Goal: Communication & Community: Answer question/provide support

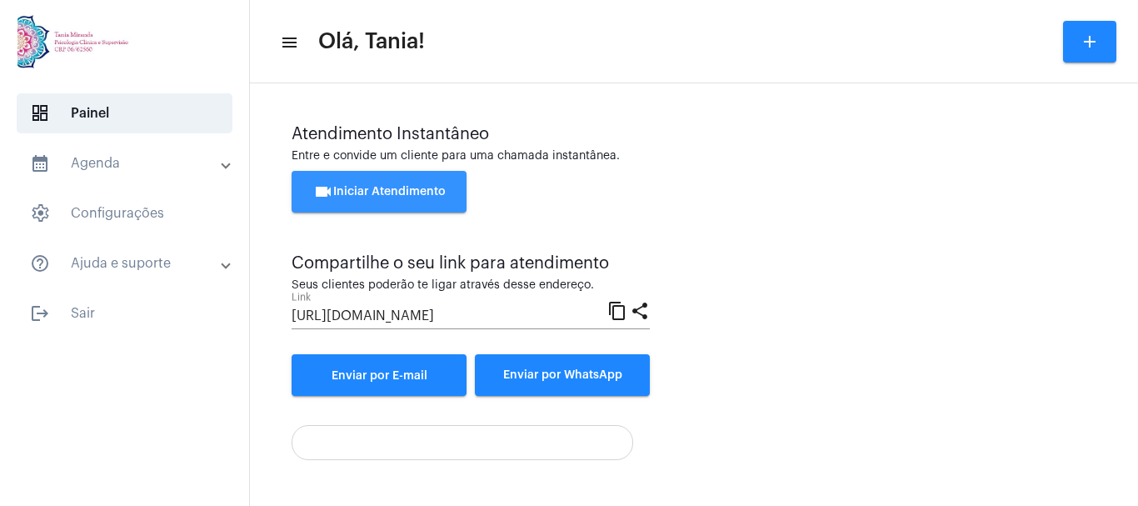
click at [381, 192] on span "videocam Iniciar Atendimento" at bounding box center [379, 192] width 132 height 12
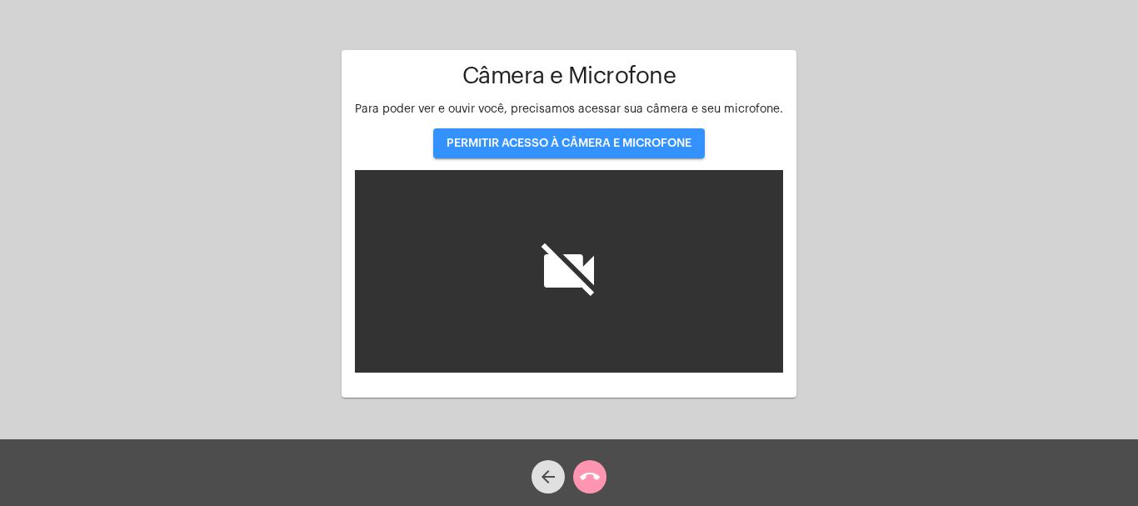
click at [569, 152] on button "PERMITIR ACESSO À CÂMERA E MICROFONE" at bounding box center [569, 143] width 272 height 30
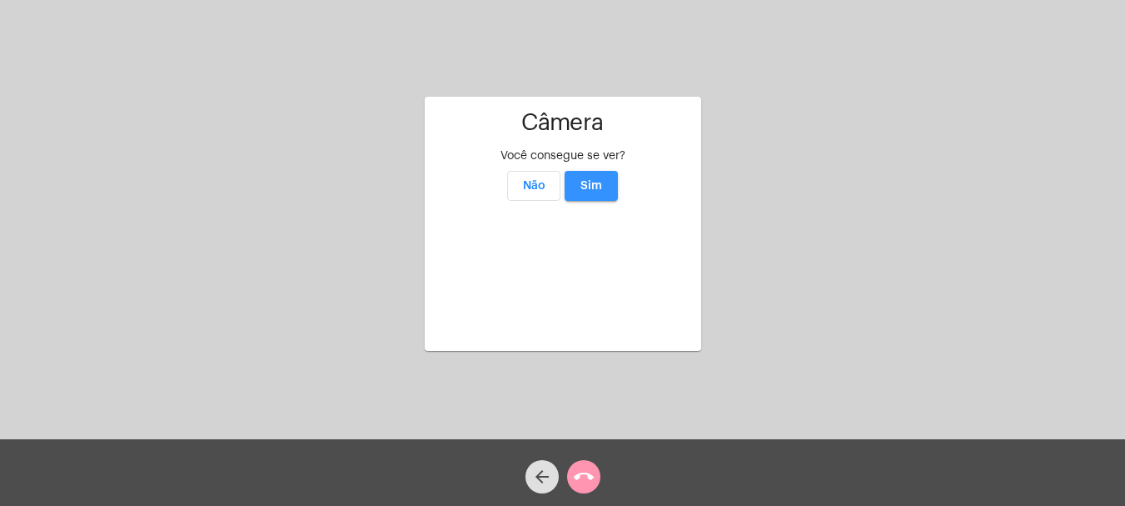
click at [594, 180] on span "Sim" at bounding box center [591, 186] width 22 height 12
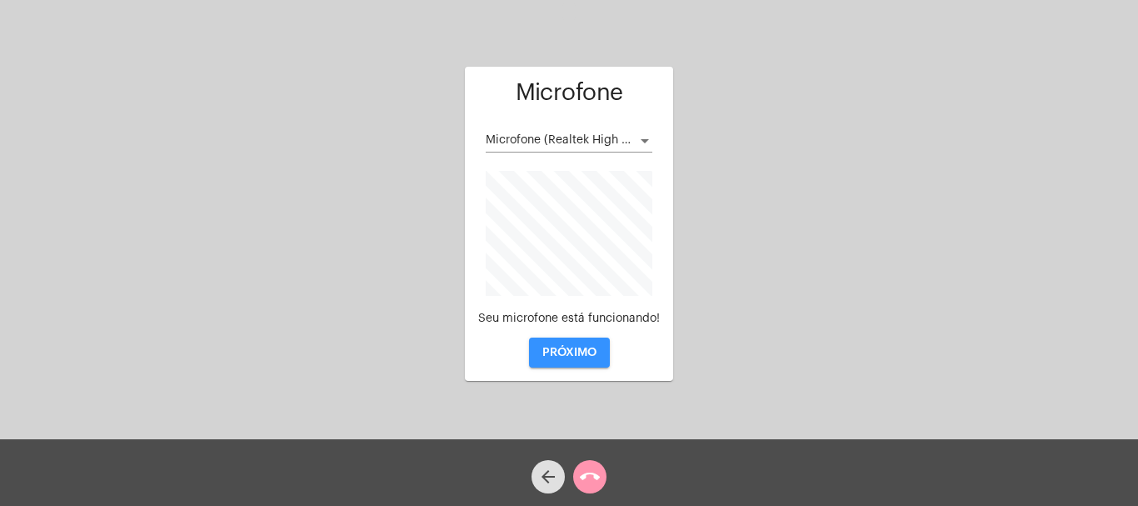
click at [560, 351] on span "PRÓXIMO" at bounding box center [569, 352] width 54 height 12
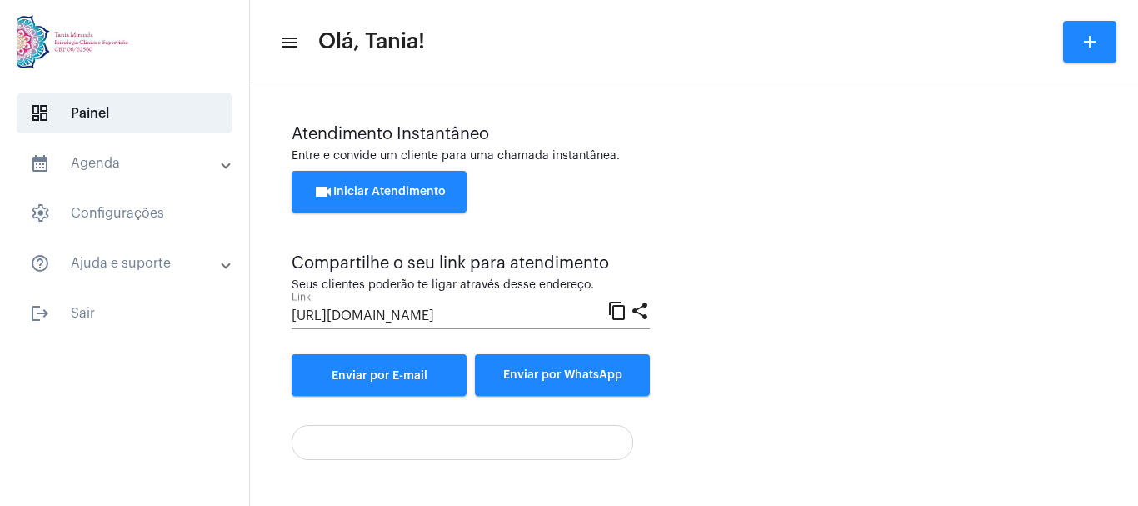
scroll to position [117, 0]
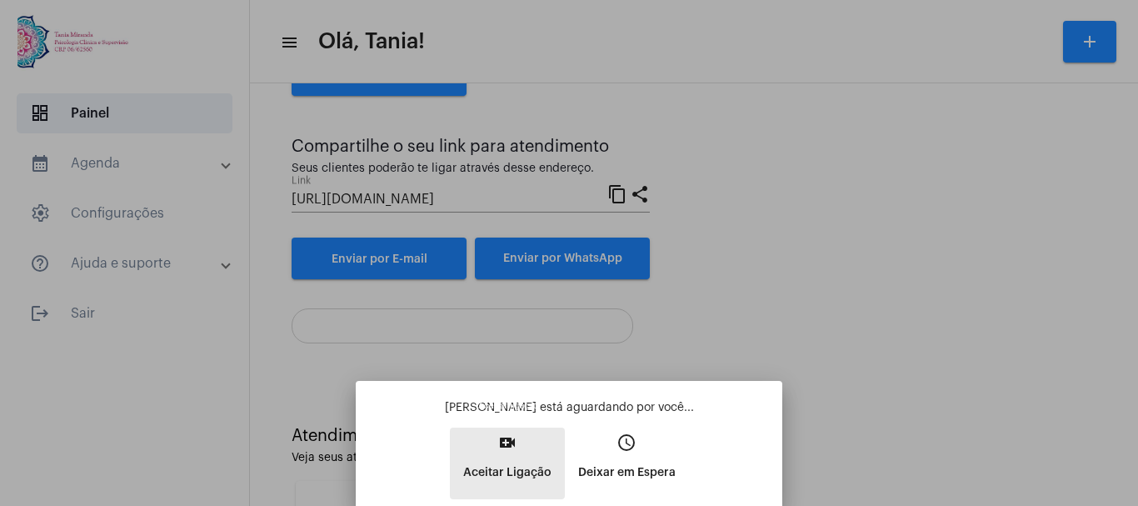
click at [507, 437] on mat-icon "video_call" at bounding box center [507, 442] width 20 height 20
